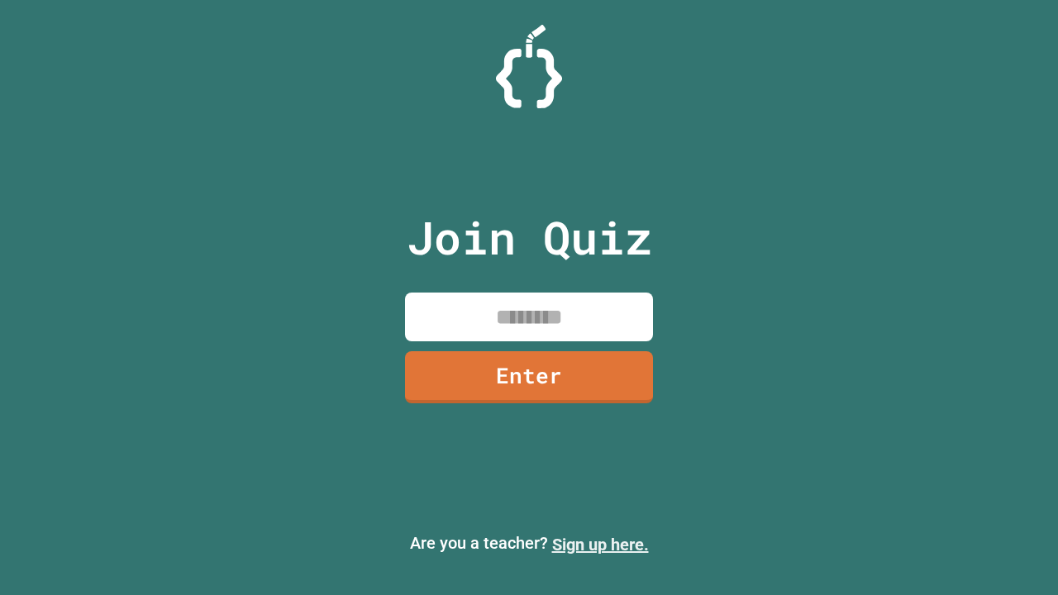
click at [600, 545] on link "Sign up here." at bounding box center [600, 545] width 97 height 20
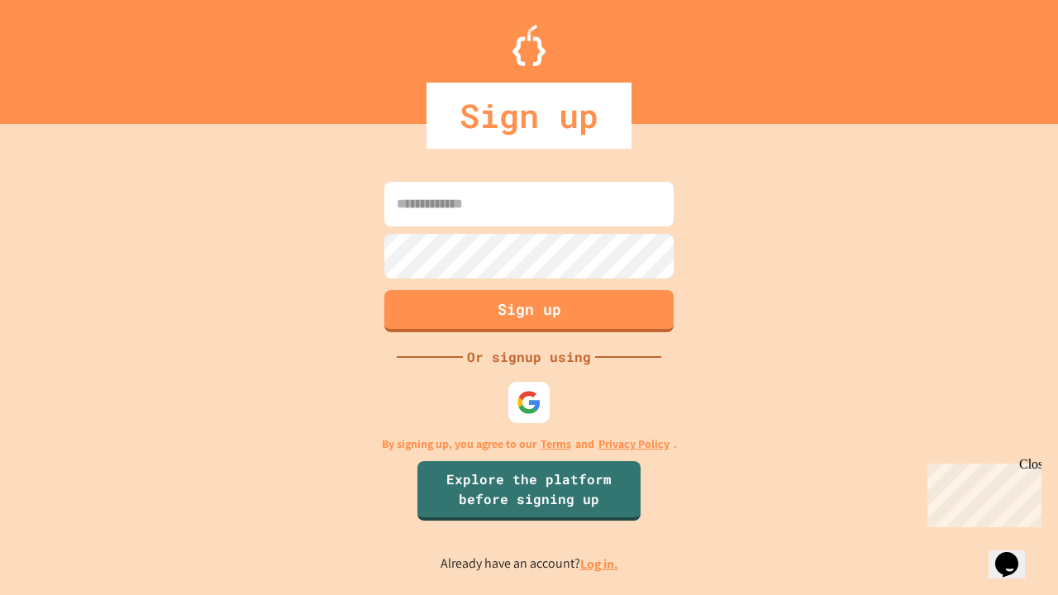
click at [600, 564] on link "Log in." at bounding box center [599, 564] width 38 height 17
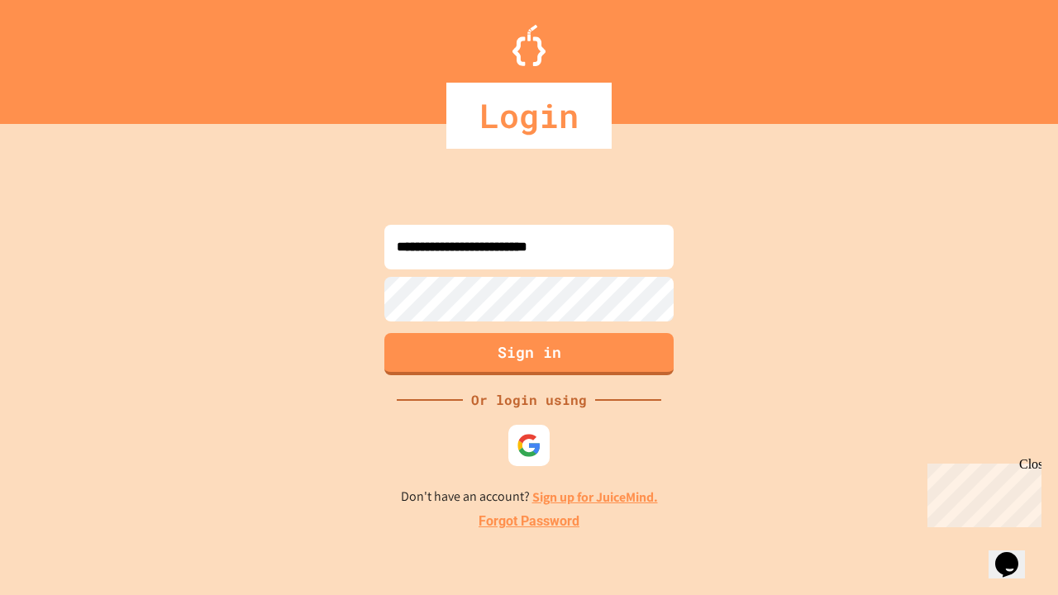
type input "**********"
